Goal: Task Accomplishment & Management: Use online tool/utility

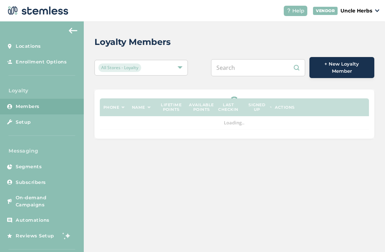
scroll to position [23, 0]
click at [265, 59] on input "text" at bounding box center [258, 67] width 94 height 17
type input "9"
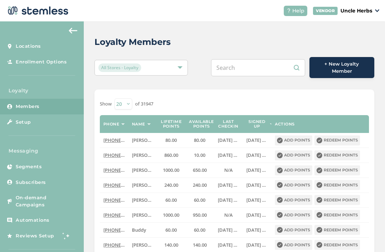
click at [254, 59] on input "text" at bounding box center [258, 67] width 94 height 17
paste input "[PHONE_NUMBER]"
click at [244, 59] on input "[PHONE_NUMBER]" at bounding box center [258, 67] width 94 height 17
click at [274, 59] on input "907382-5799" at bounding box center [258, 67] width 94 height 17
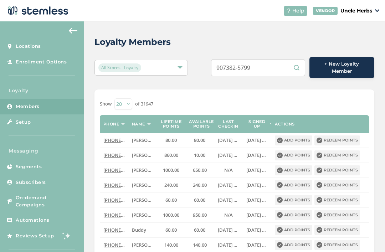
click at [248, 59] on input "907382-5799" at bounding box center [258, 67] width 94 height 17
click at [249, 59] on input "907382-5799" at bounding box center [258, 67] width 94 height 17
type input "9073825799"
click at [320, 98] on div "Show 20 50 100 of 31947" at bounding box center [234, 103] width 269 height 11
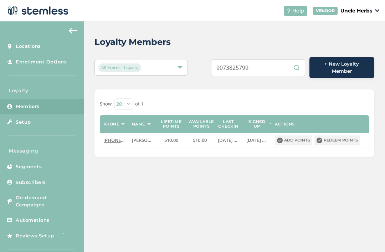
click at [342, 136] on button "Redeem points" at bounding box center [338, 141] width 46 height 10
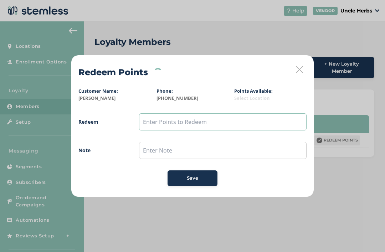
click at [165, 125] on input "text" at bounding box center [223, 121] width 168 height 17
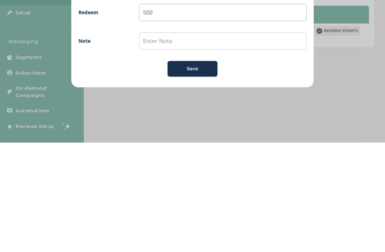
type input "500"
click at [181, 175] on div "Save" at bounding box center [192, 178] width 39 height 7
